Goal: Transaction & Acquisition: Purchase product/service

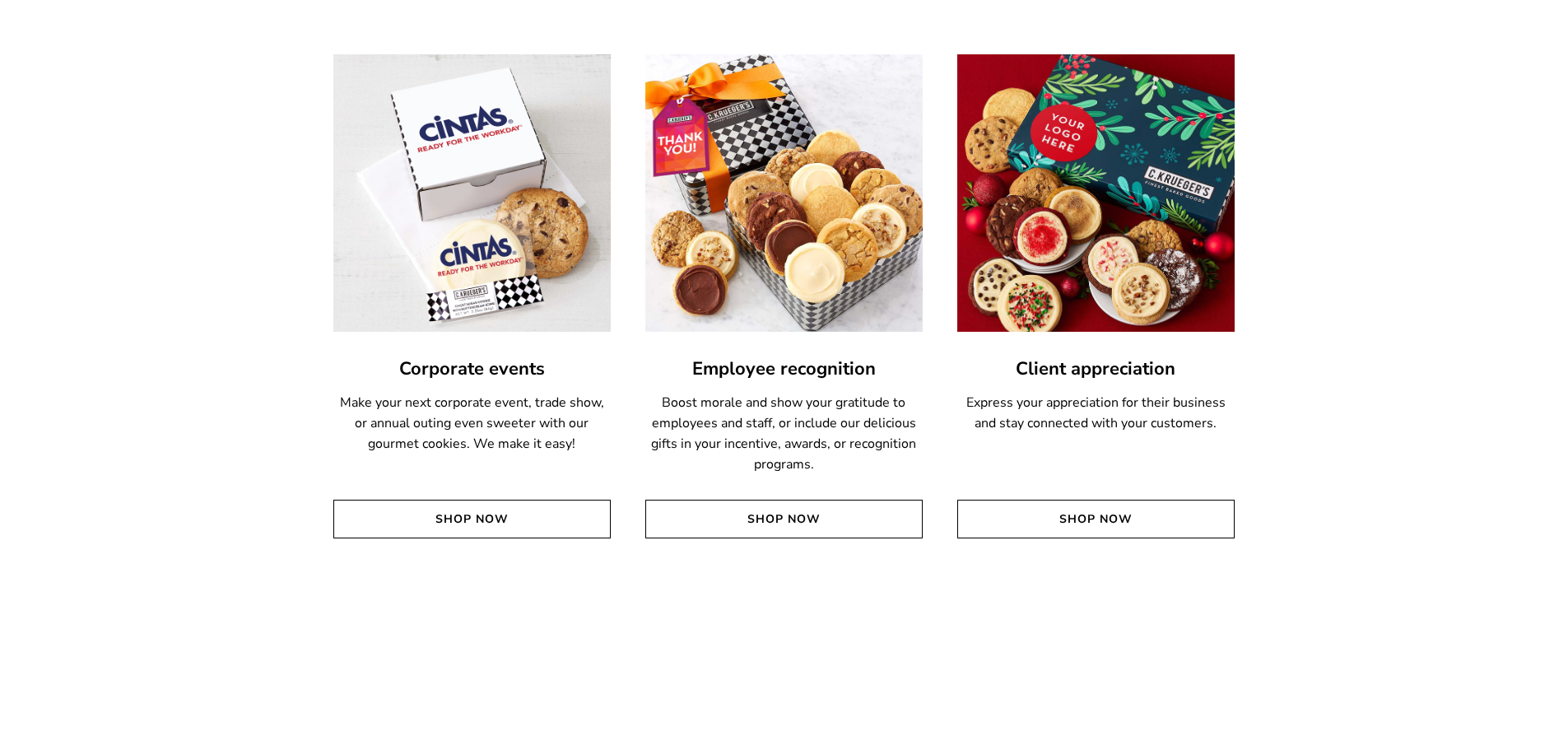
scroll to position [3953, 0]
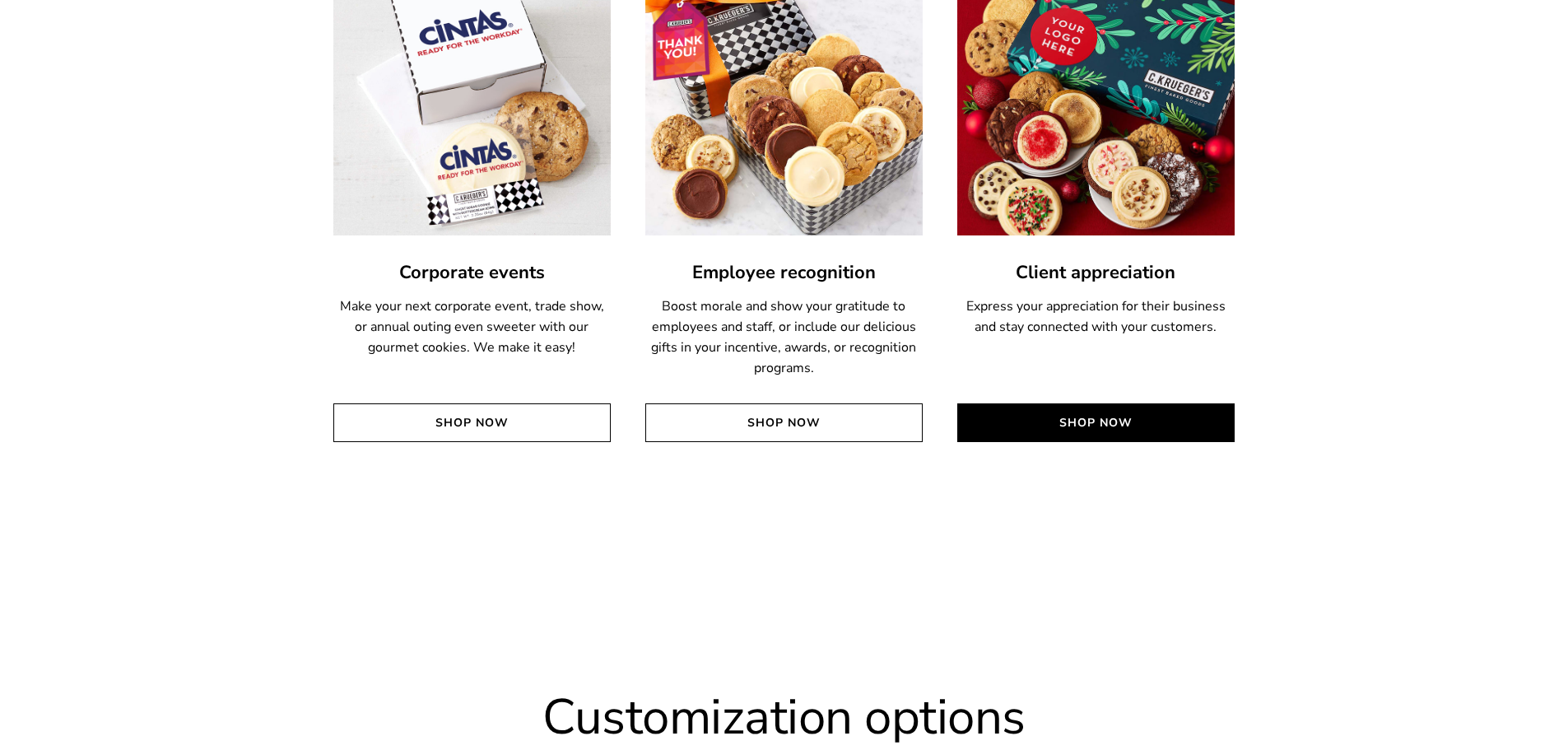
click at [1132, 416] on link "Shop Now" at bounding box center [1096, 423] width 278 height 39
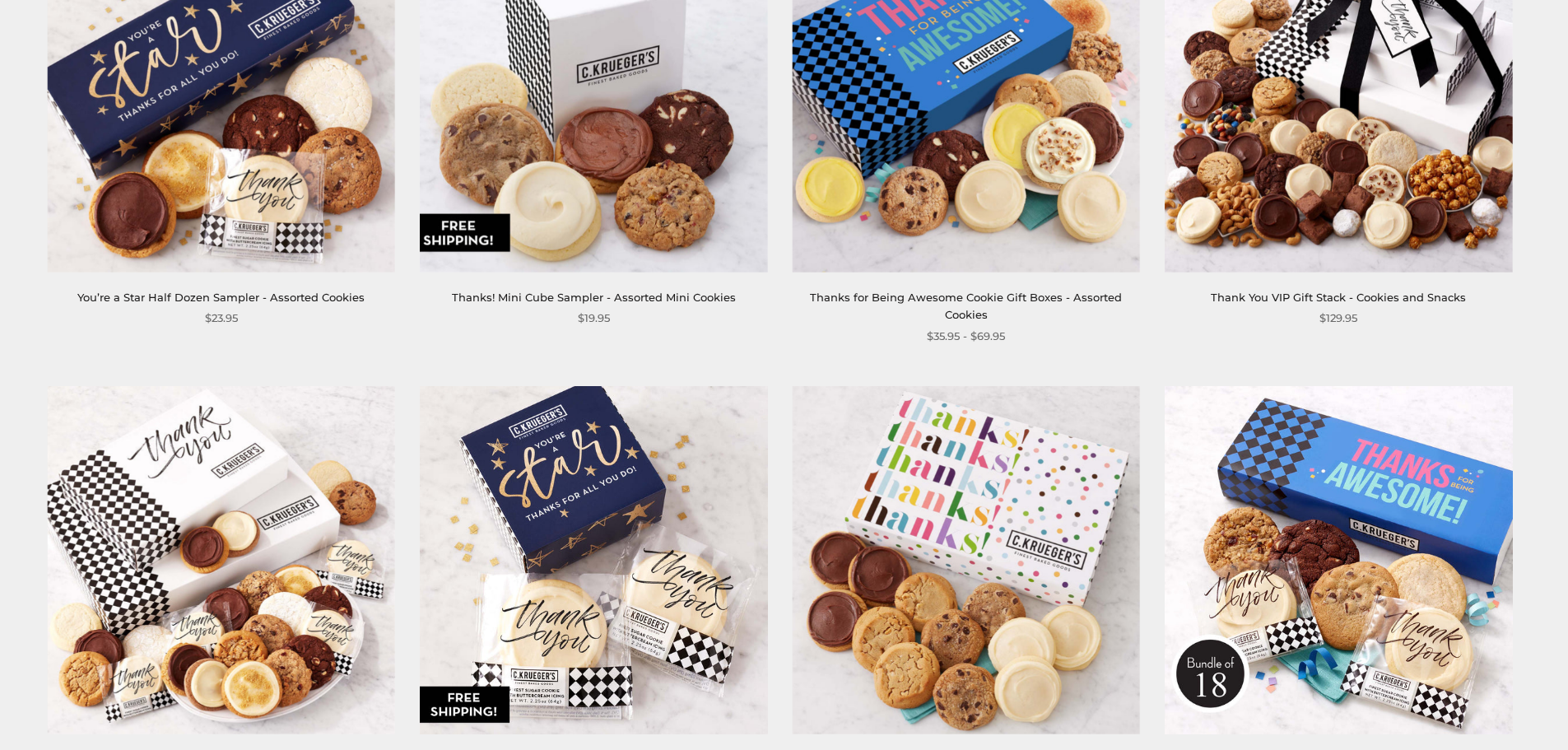
scroll to position [1318, 0]
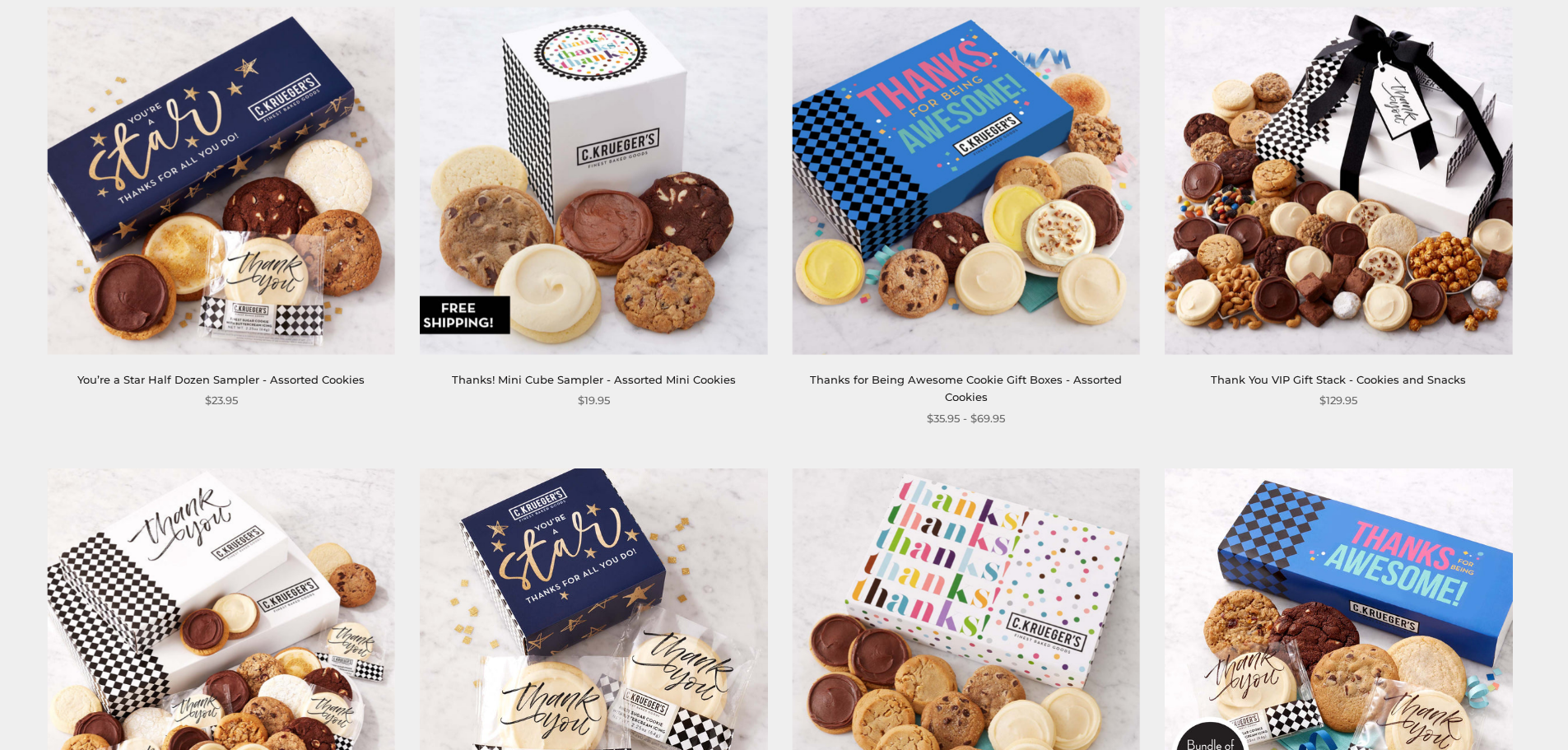
click at [196, 311] on img at bounding box center [221, 180] width 347 height 347
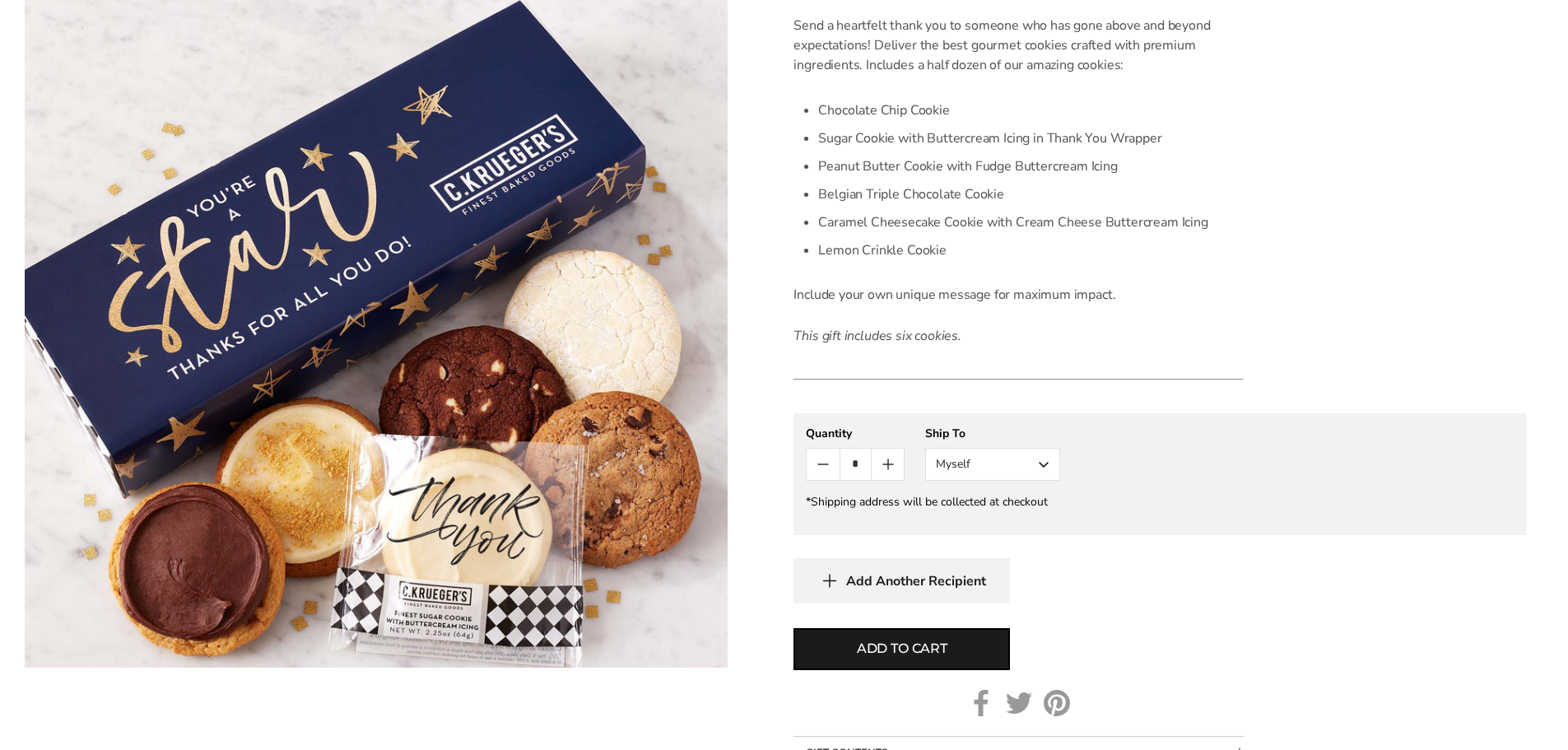
scroll to position [577, 0]
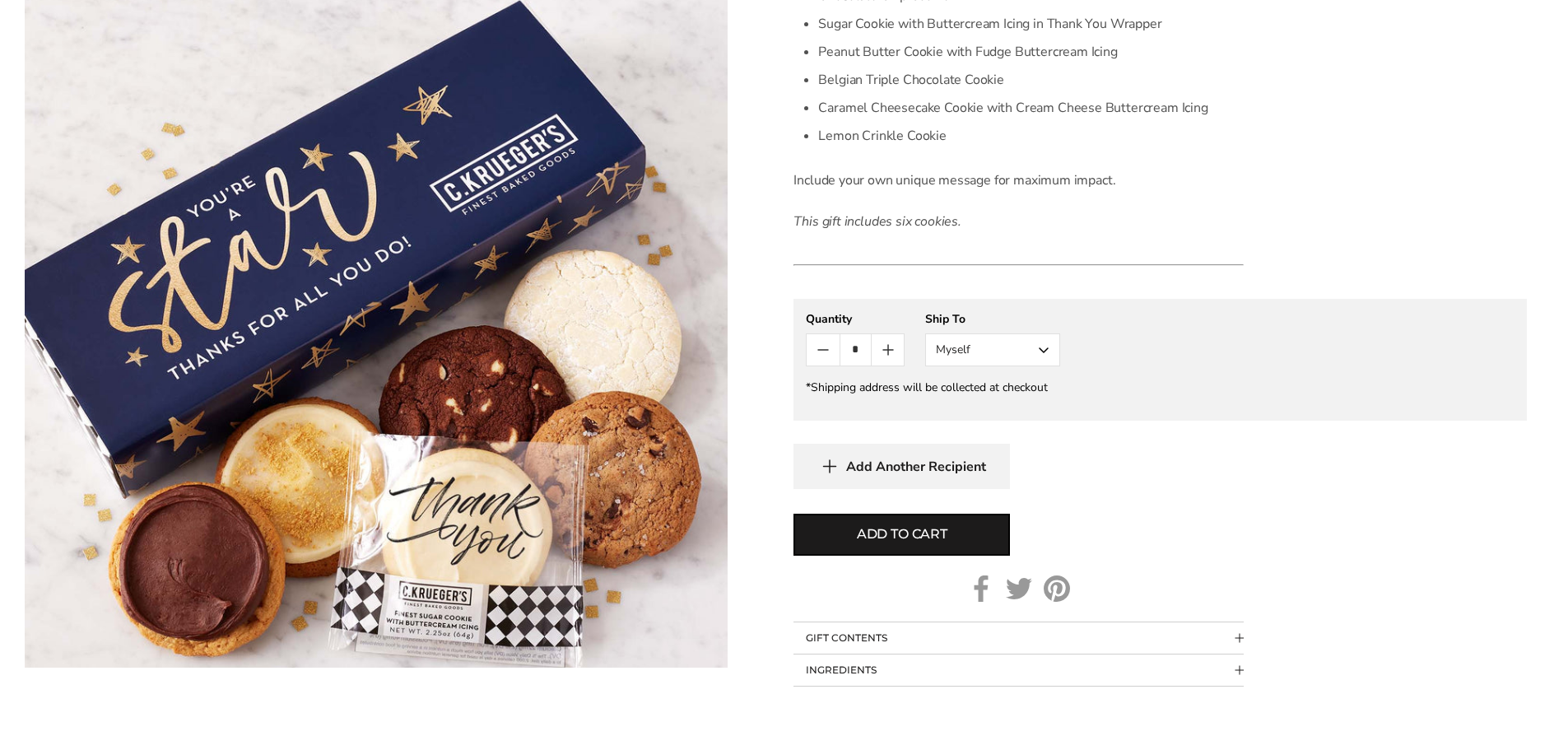
click at [1035, 343] on button "Myself" at bounding box center [992, 350] width 135 height 33
click at [990, 412] on button "Other Recipient" at bounding box center [992, 411] width 134 height 29
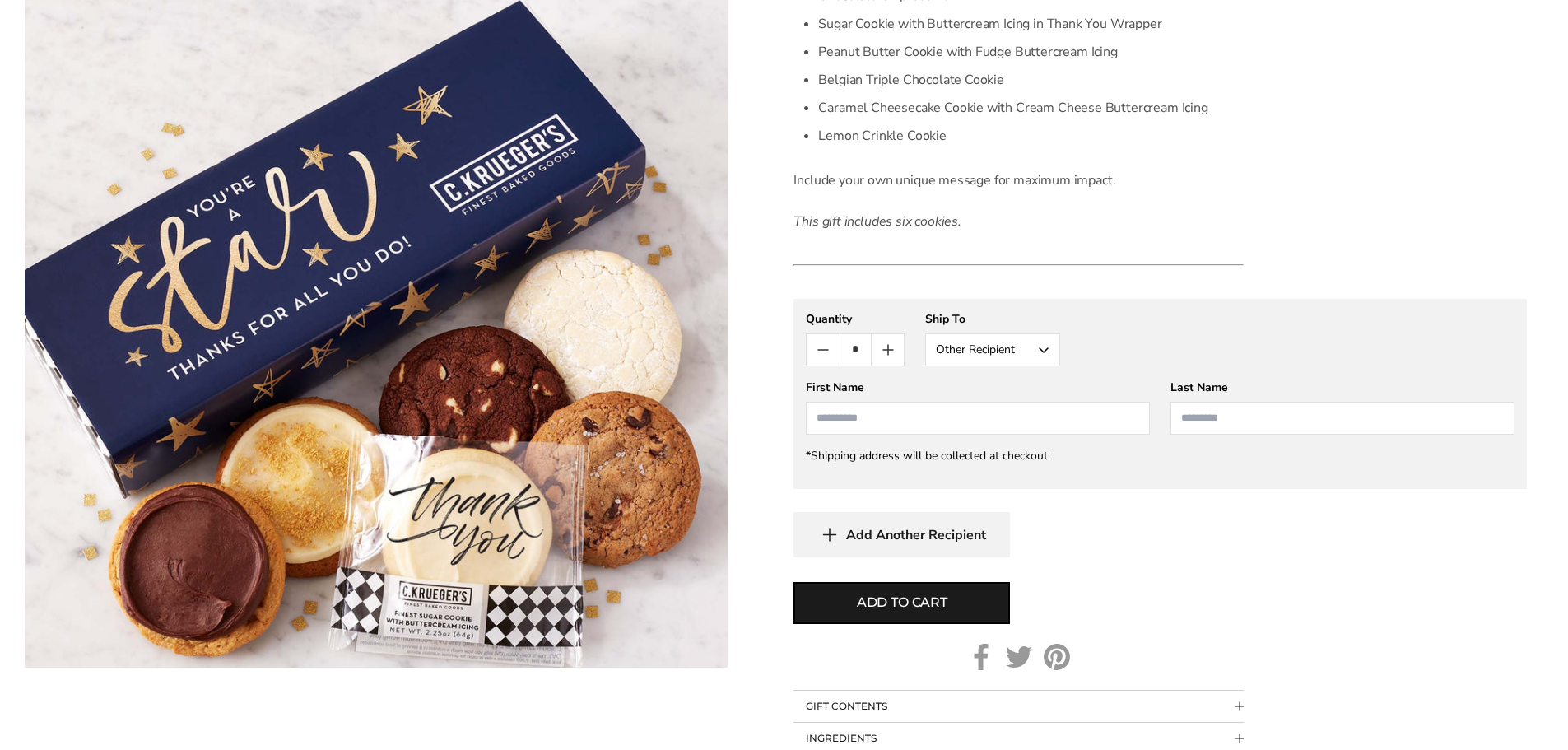
scroll to position [0, 0]
click at [910, 539] on span "Add Another Recipient" at bounding box center [916, 535] width 140 height 17
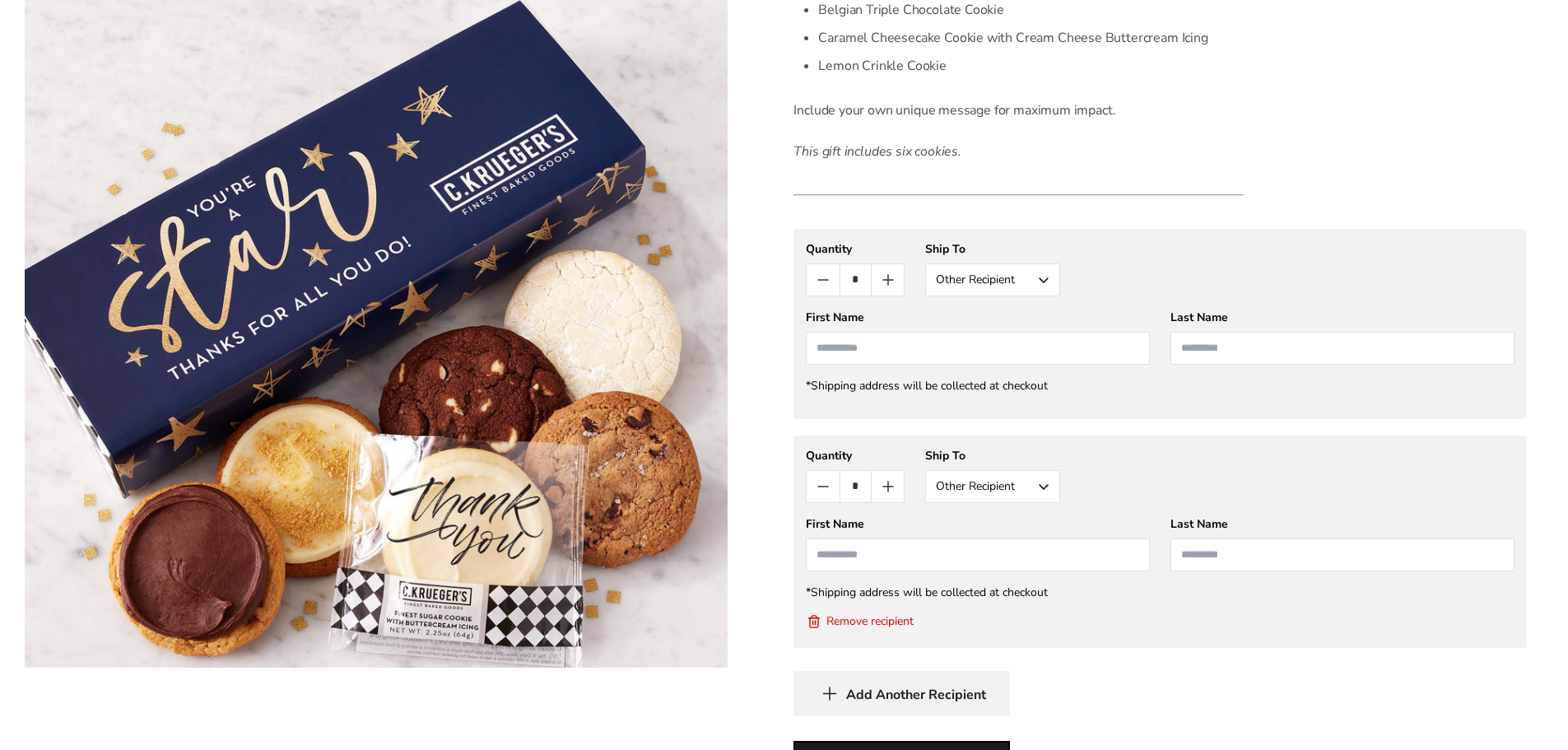
scroll to position [823, 0]
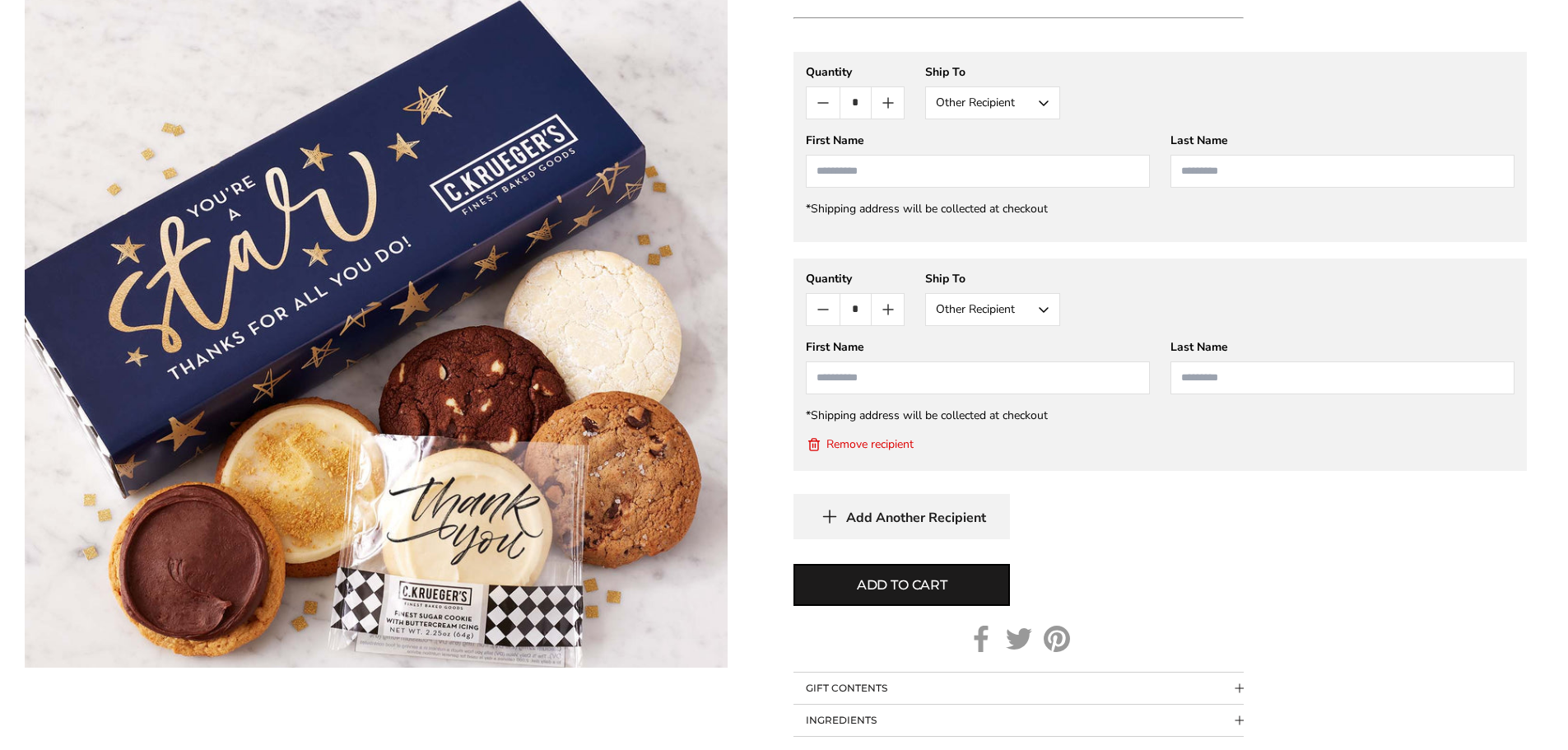
click at [894, 513] on span "Add Another Recipient" at bounding box center [916, 518] width 140 height 17
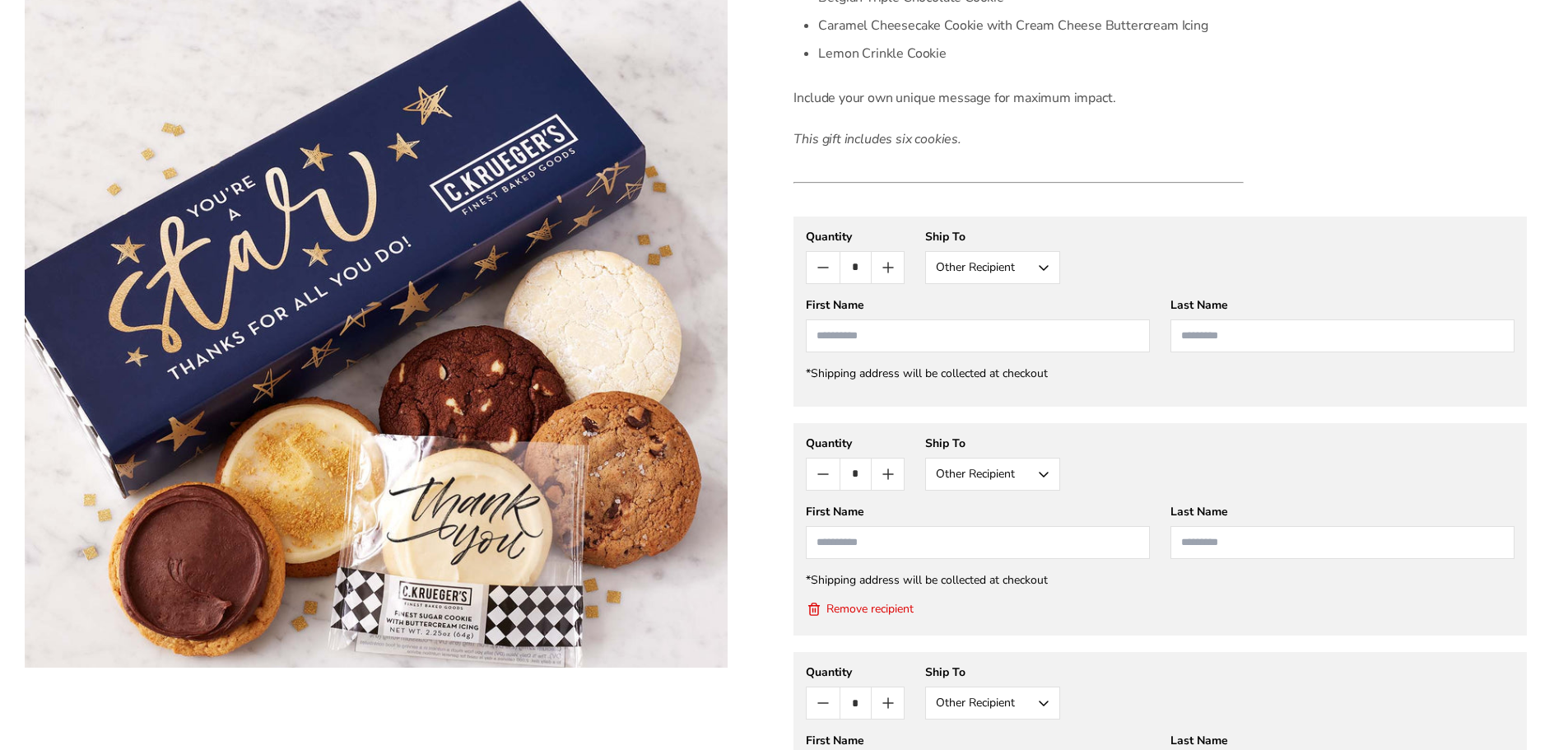
scroll to position [577, 0]
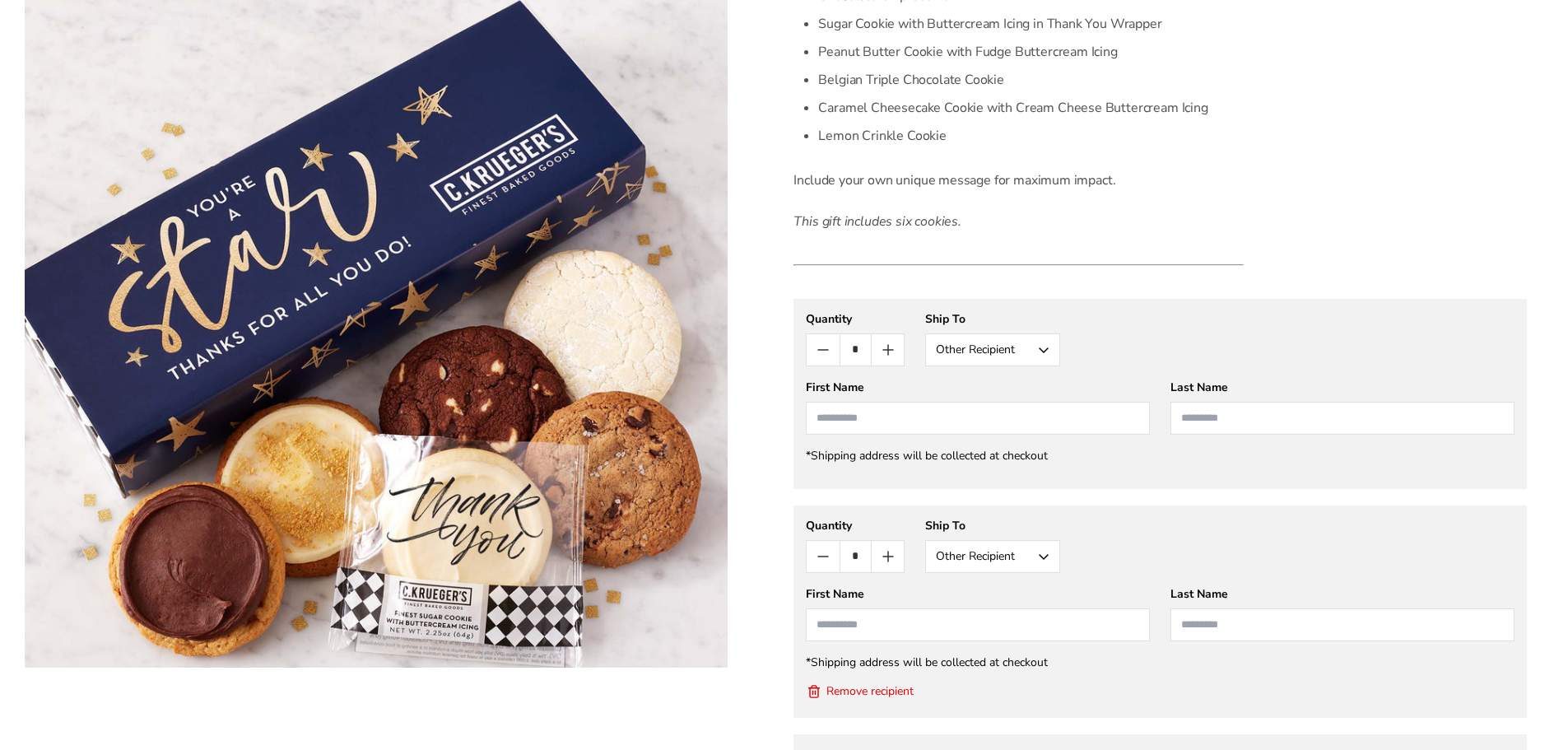
click at [896, 352] on icon "Count plus" at bounding box center [888, 350] width 20 height 20
click at [896, 353] on icon "Count plus" at bounding box center [888, 350] width 20 height 20
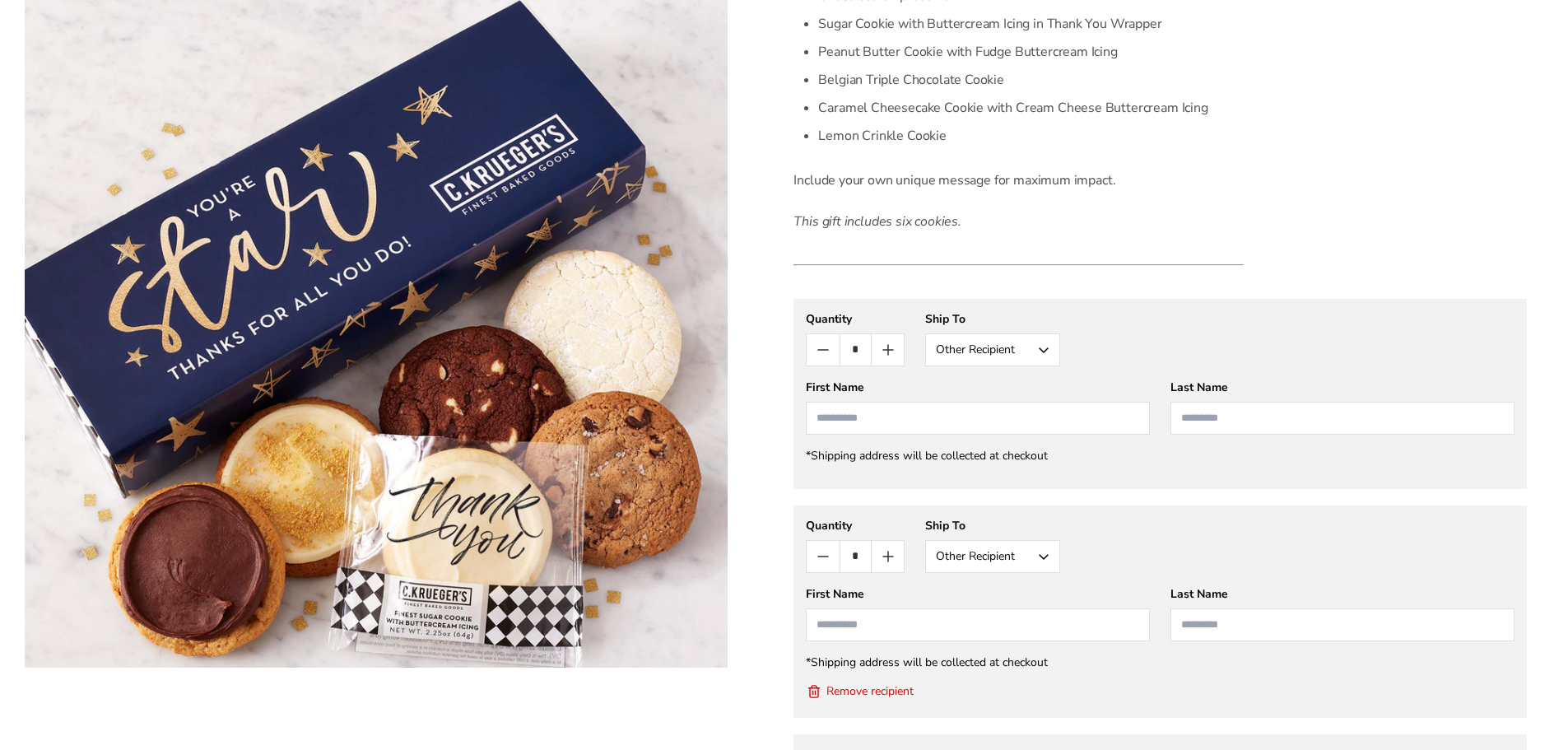
click at [896, 353] on icon "Count plus" at bounding box center [888, 350] width 20 height 20
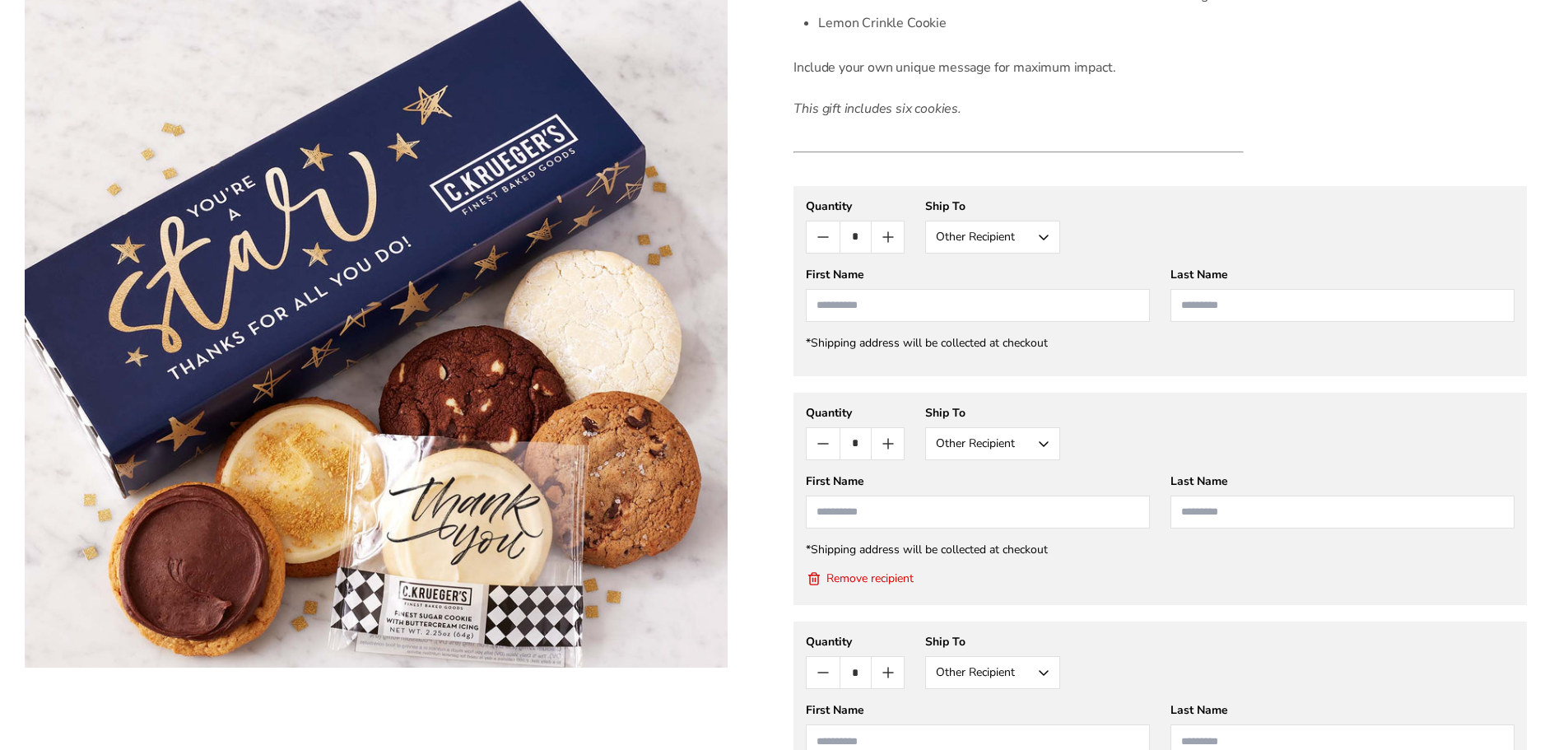
scroll to position [906, 0]
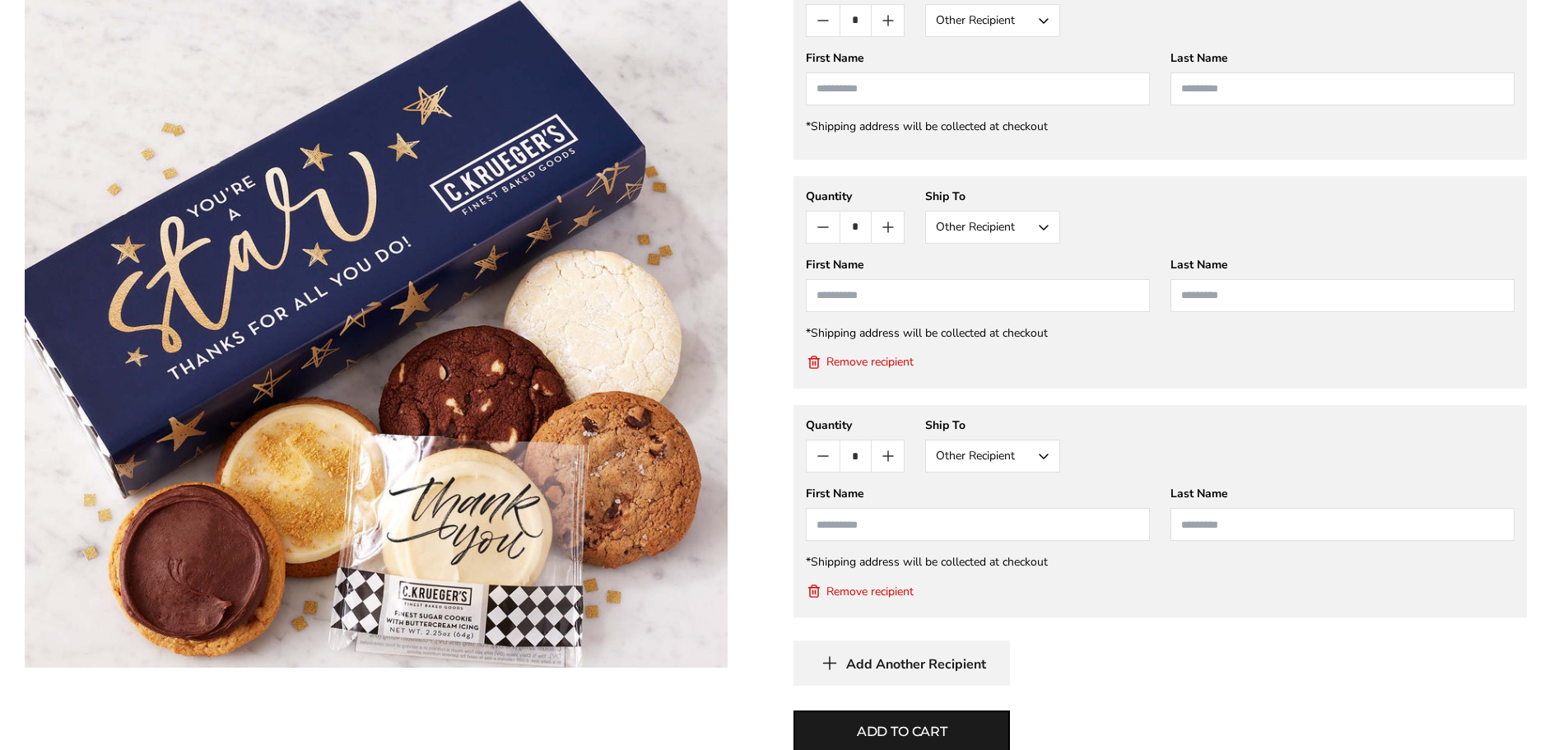
click at [812, 458] on button "Count minus" at bounding box center [822, 457] width 32 height 31
click at [811, 366] on icon "New recipient" at bounding box center [814, 364] width 8 height 9
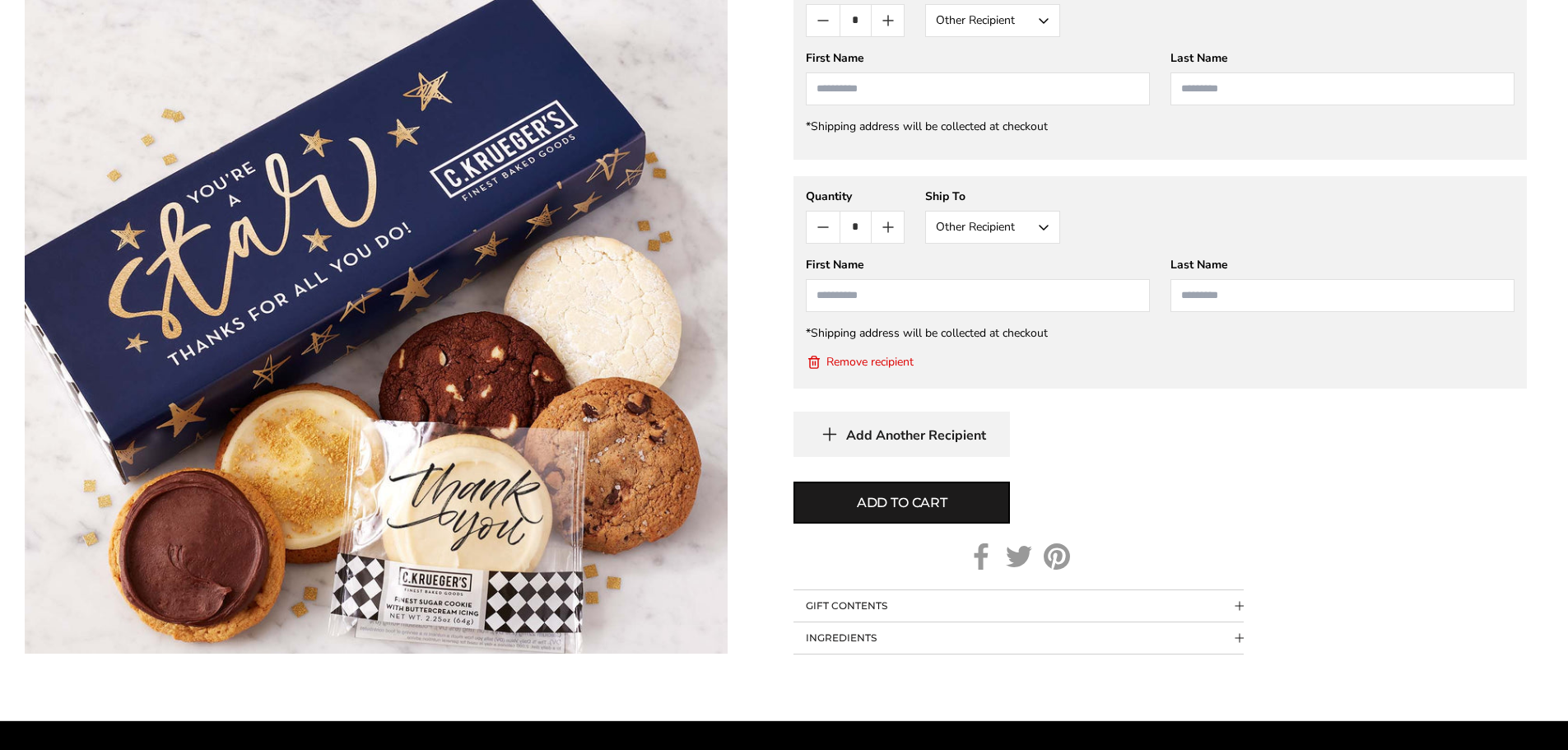
click at [851, 357] on button "Remove recipient" at bounding box center [860, 362] width 108 height 17
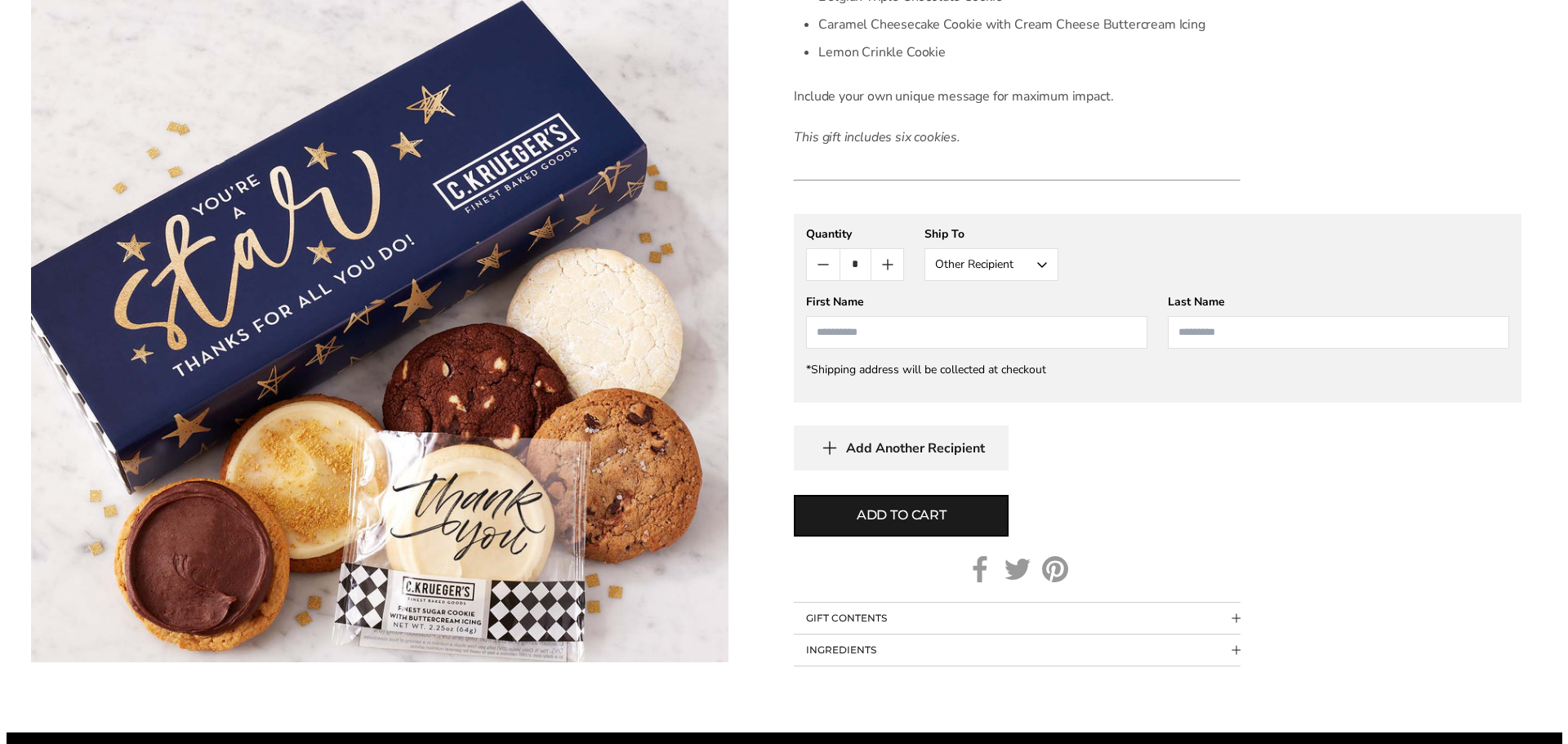
scroll to position [654, 0]
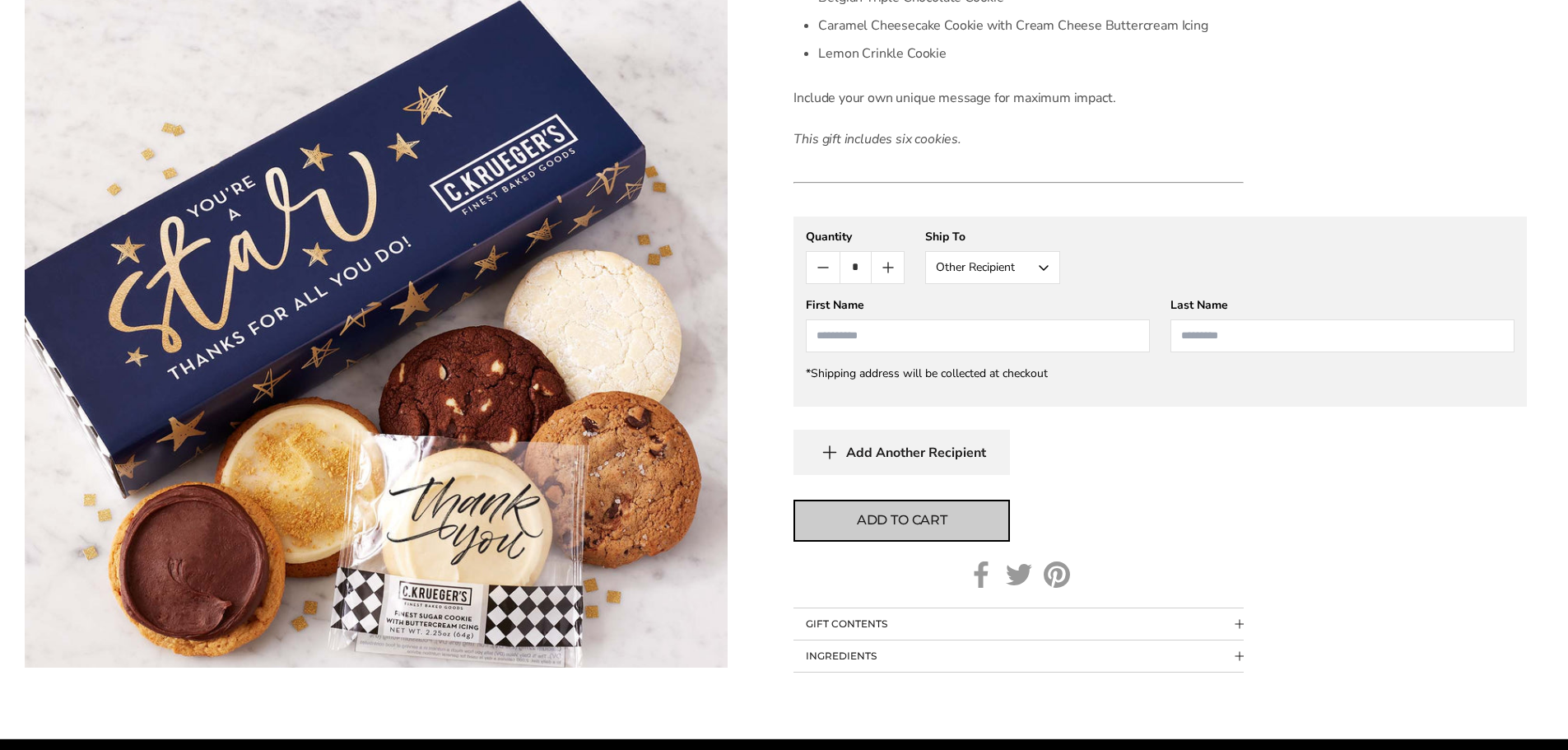
click at [929, 517] on span "Add to cart" at bounding box center [902, 521] width 91 height 20
type input "*"
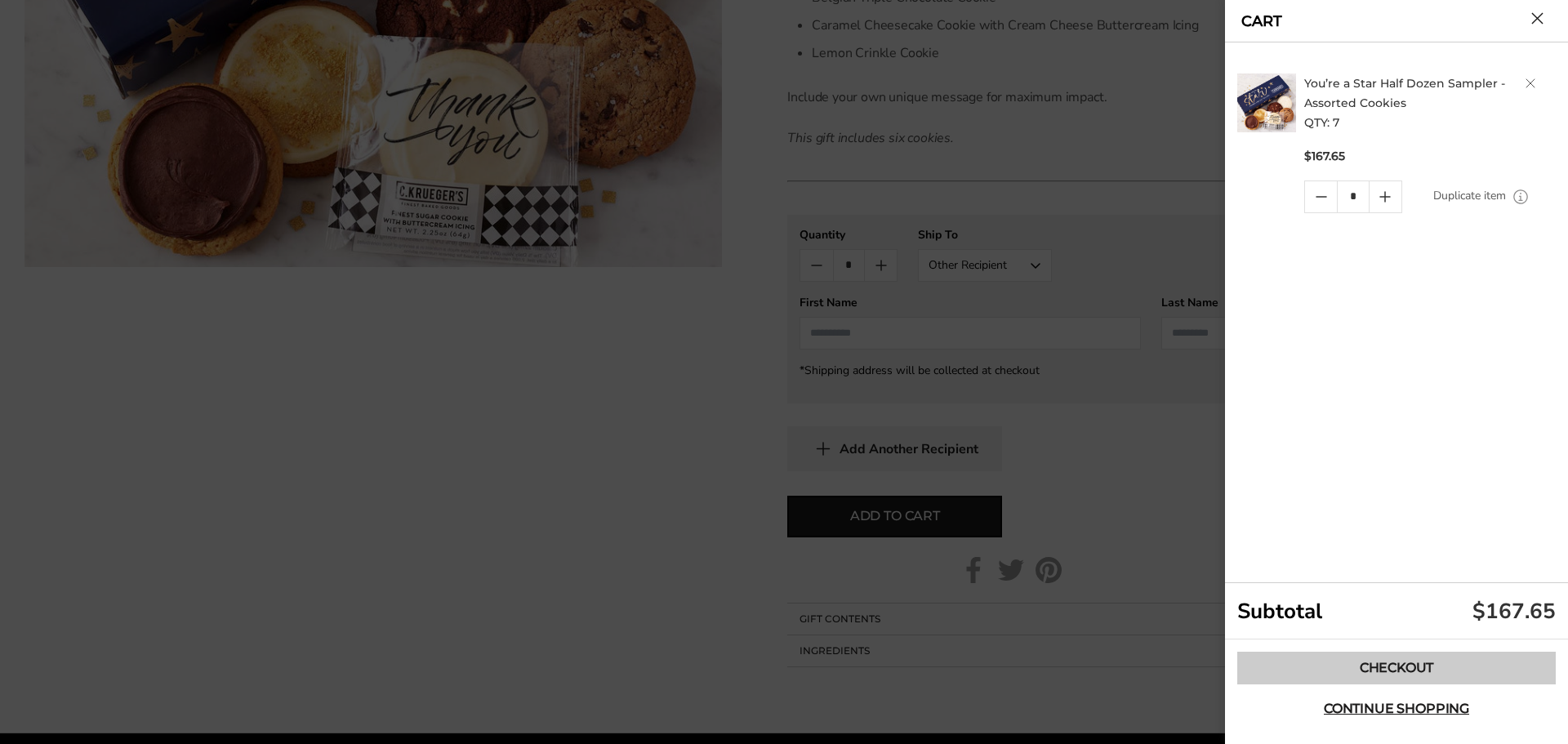
click at [1416, 660] on link "Checkout" at bounding box center [1397, 669] width 318 height 33
